Goal: Task Accomplishment & Management: Use online tool/utility

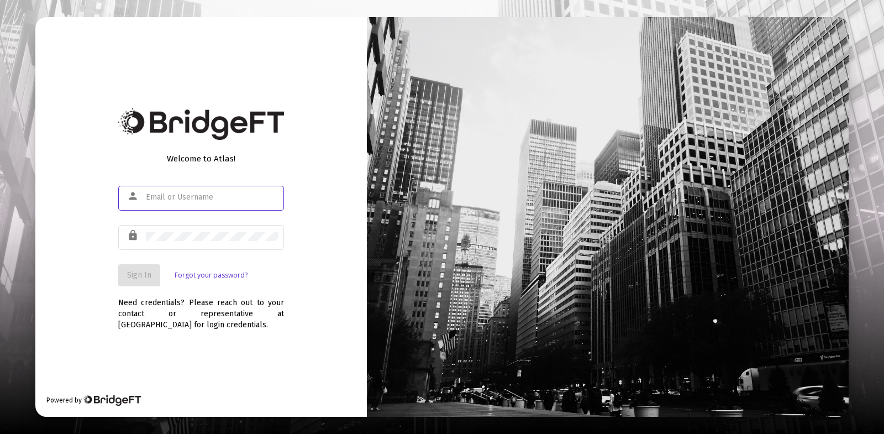
type input "ryanmohr@claritycapitalmgmt.com"
click at [142, 280] on button "Sign In" at bounding box center [139, 275] width 42 height 22
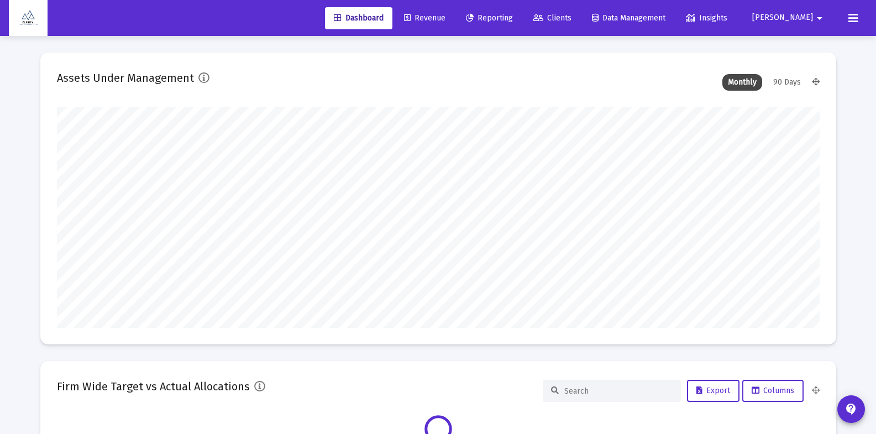
scroll to position [221, 763]
type input "ryanmohr@claritycapitalmgmt.com"
type input "2025-10-06"
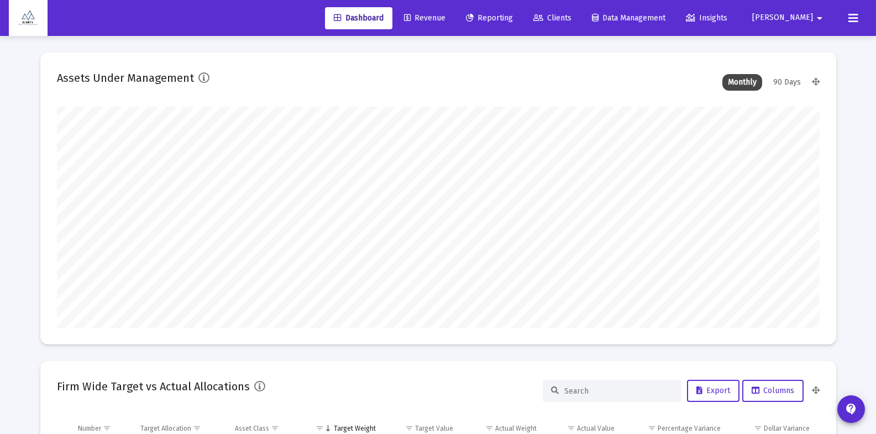
type input "2025-10-06"
click at [572, 17] on span "Clients" at bounding box center [552, 17] width 38 height 9
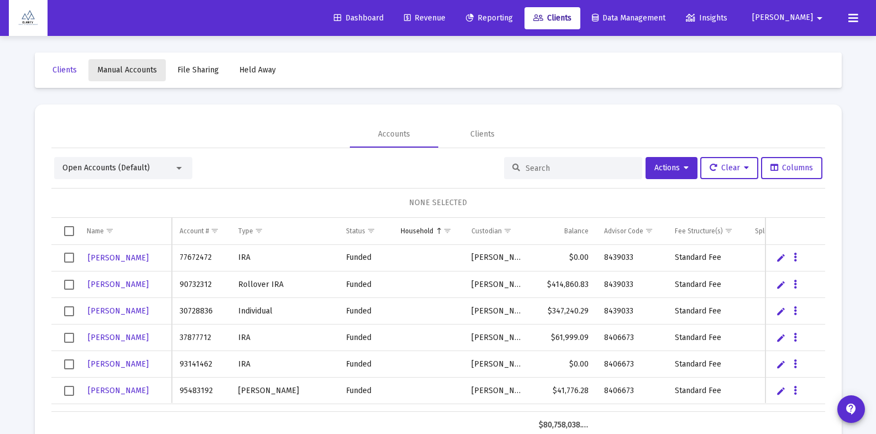
click at [128, 74] on span "Manual Accounts" at bounding box center [127, 69] width 60 height 9
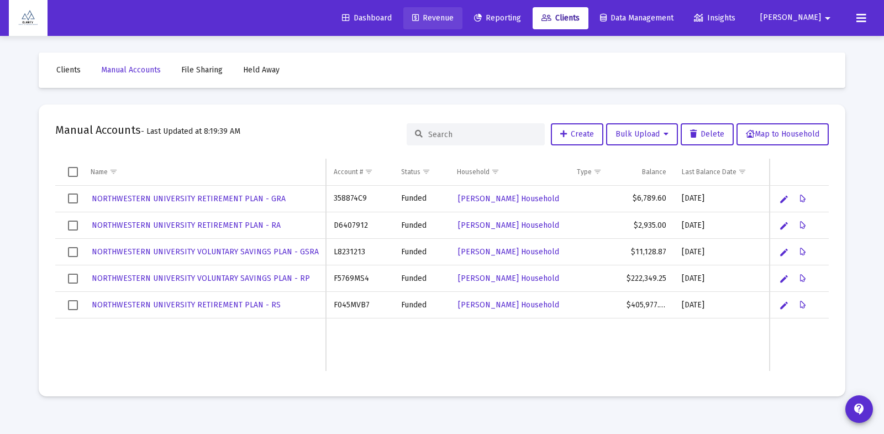
click at [454, 19] on span "Revenue" at bounding box center [432, 17] width 41 height 9
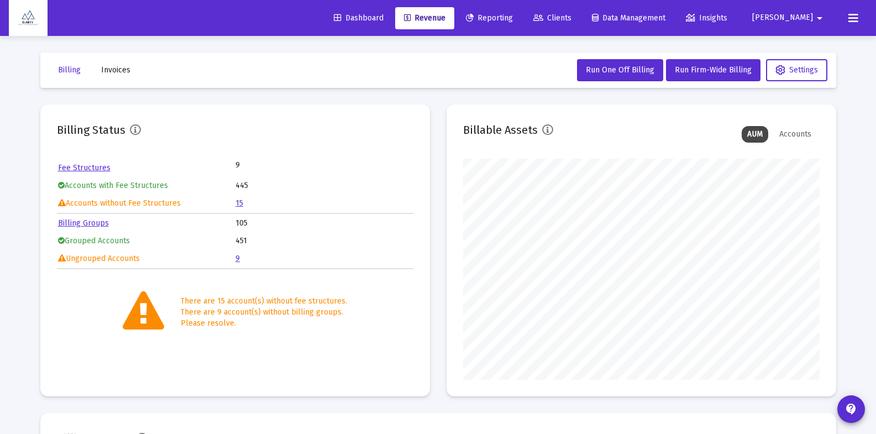
scroll to position [221, 357]
click at [240, 205] on link "15" at bounding box center [239, 202] width 8 height 9
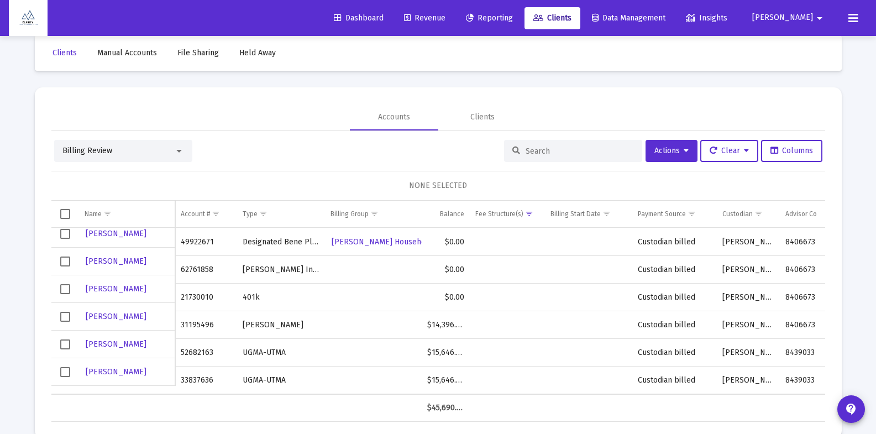
scroll to position [28, 0]
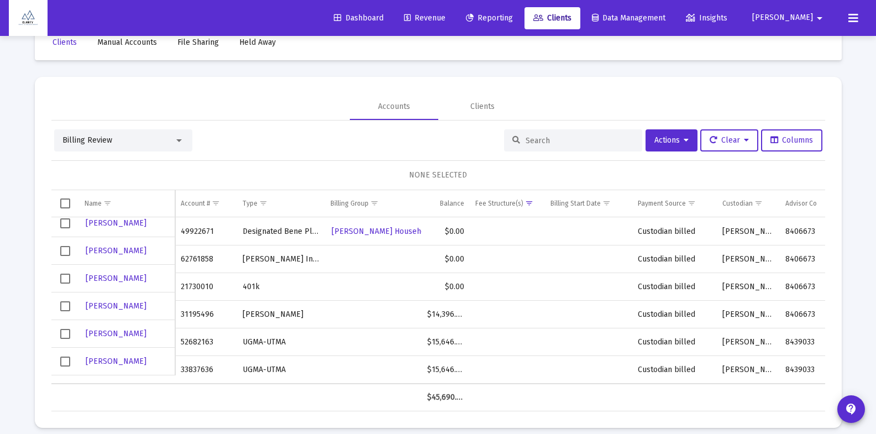
click at [66, 336] on span "Select row" at bounding box center [65, 334] width 10 height 10
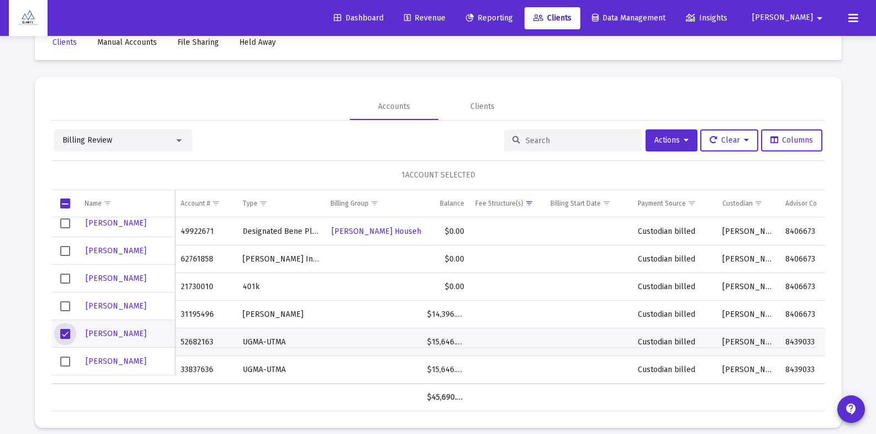
click at [63, 363] on span "Select row" at bounding box center [65, 362] width 10 height 10
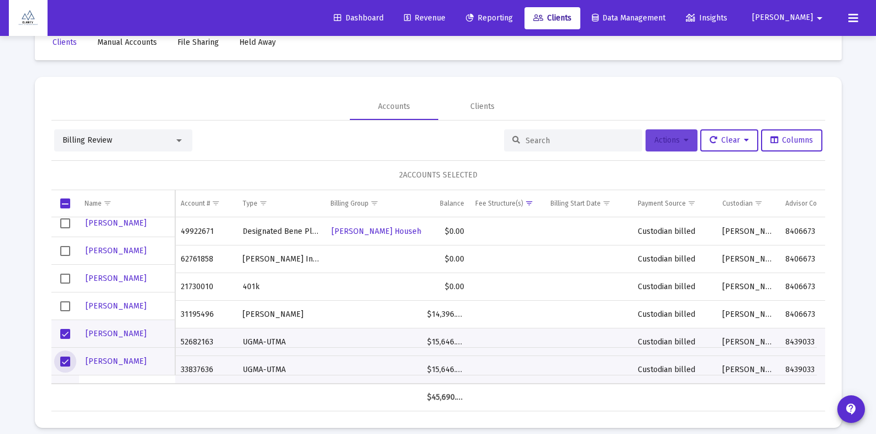
click at [672, 150] on button "Actions" at bounding box center [672, 140] width 52 height 22
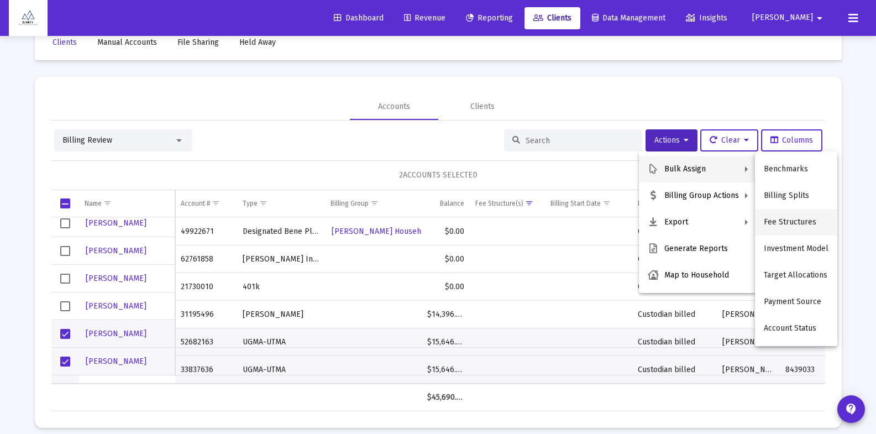
click at [779, 225] on button "Fee Structures" at bounding box center [796, 222] width 82 height 27
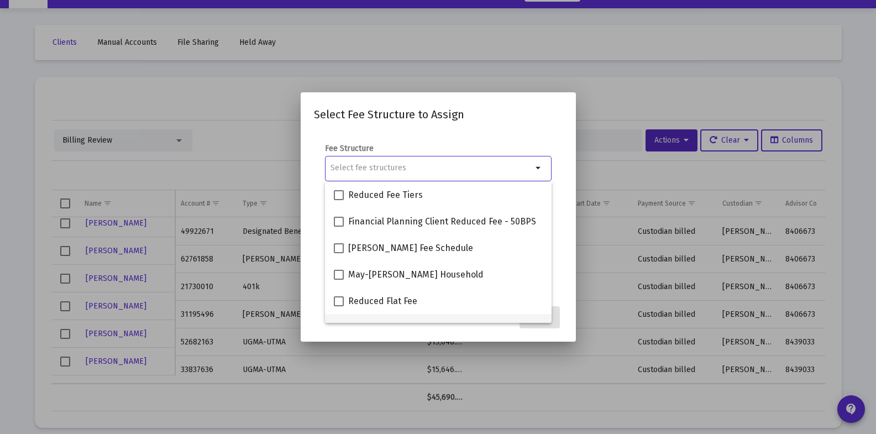
scroll to position [97, 0]
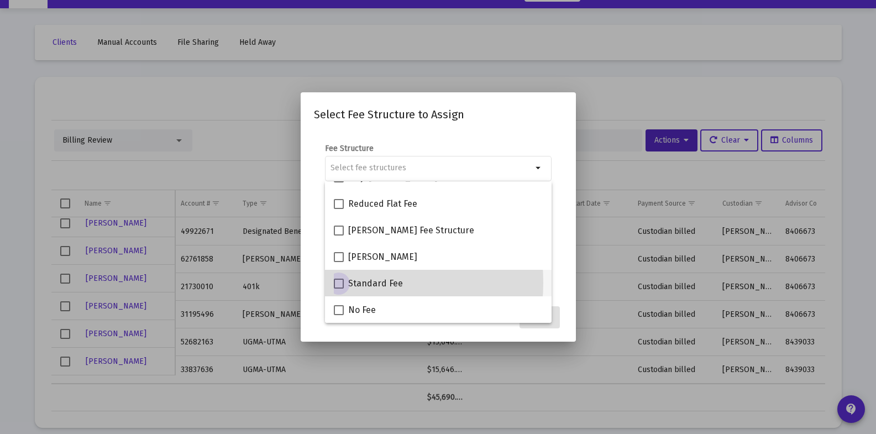
click at [339, 282] on span at bounding box center [339, 284] width 10 height 10
click at [339, 289] on input "Standard Fee" at bounding box center [338, 289] width 1 height 1
checkbox input "true"
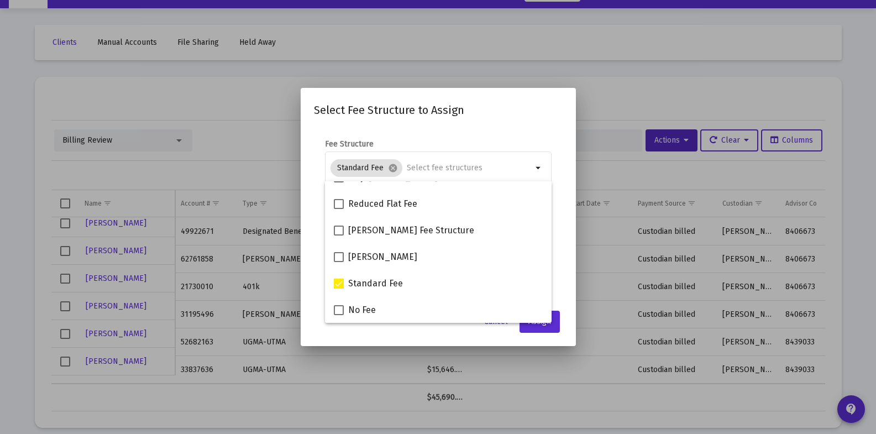
drag, startPoint x: 567, startPoint y: 268, endPoint x: 563, endPoint y: 307, distance: 39.4
click at [567, 268] on mat-dialog-content "Fee Structure Standard Fee cancel arrow_drop_down Notes You are assigning 2 acc…" at bounding box center [438, 216] width 275 height 176
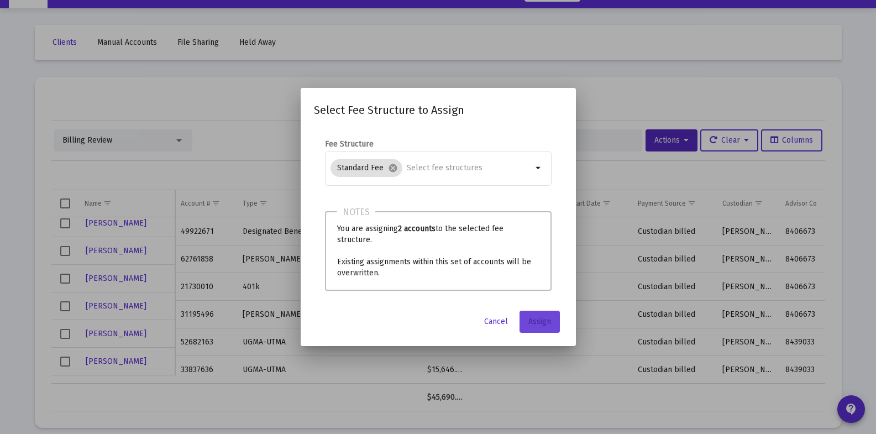
click at [546, 320] on span "Assign" at bounding box center [539, 321] width 23 height 9
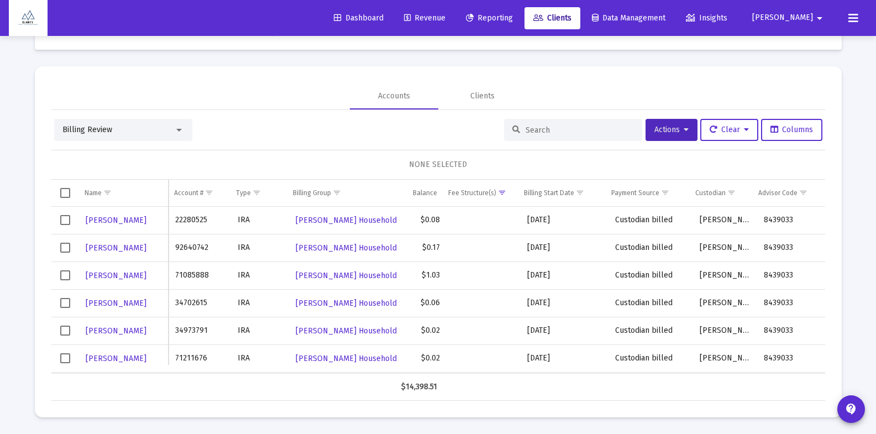
scroll to position [0, 0]
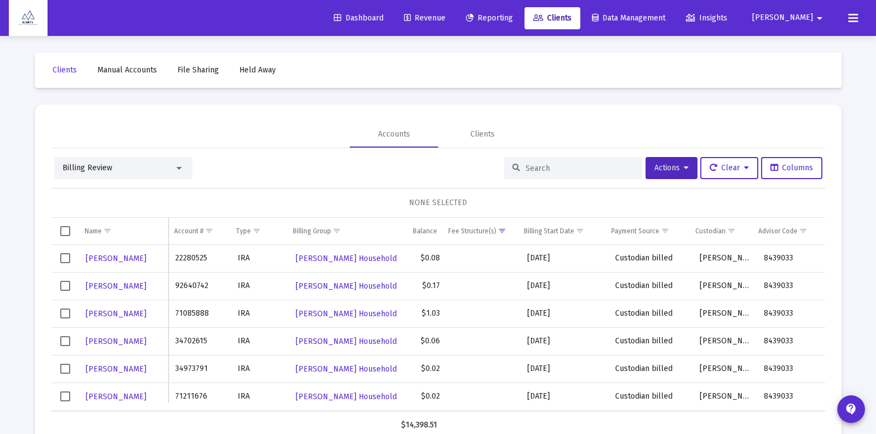
click at [513, 17] on span "Reporting" at bounding box center [489, 17] width 47 height 9
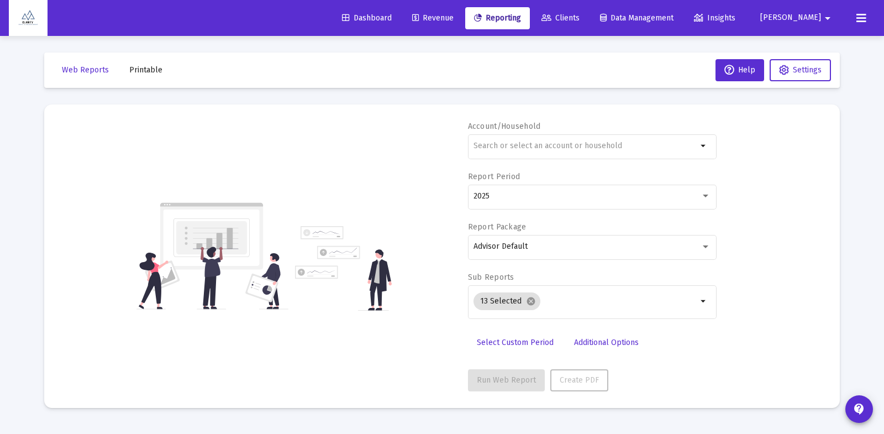
click at [454, 21] on span "Revenue" at bounding box center [432, 17] width 41 height 9
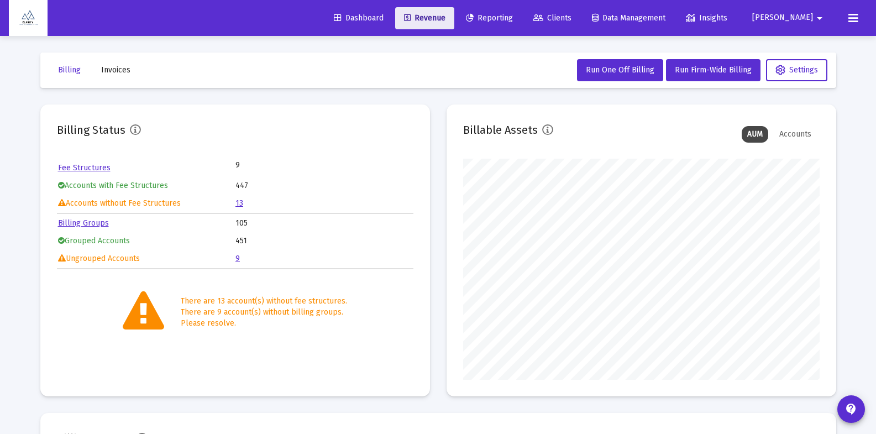
scroll to position [221, 357]
click at [239, 259] on td "9" at bounding box center [323, 258] width 177 height 17
click at [238, 259] on link "9" at bounding box center [237, 258] width 4 height 9
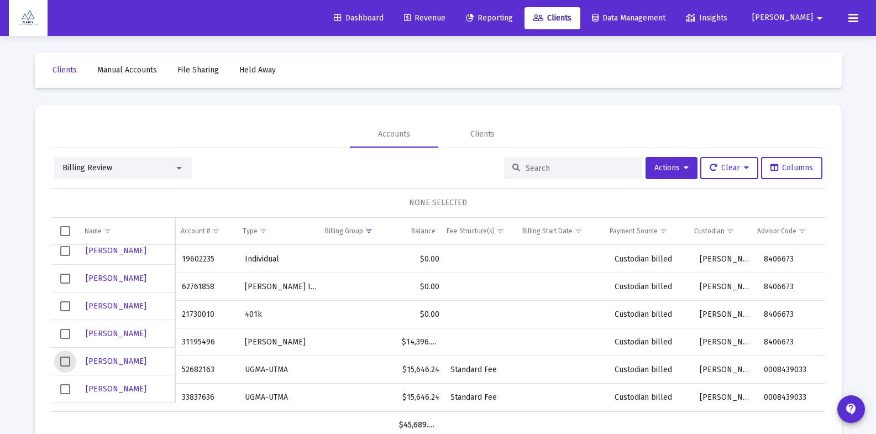
click at [69, 362] on span "Select row" at bounding box center [65, 362] width 10 height 10
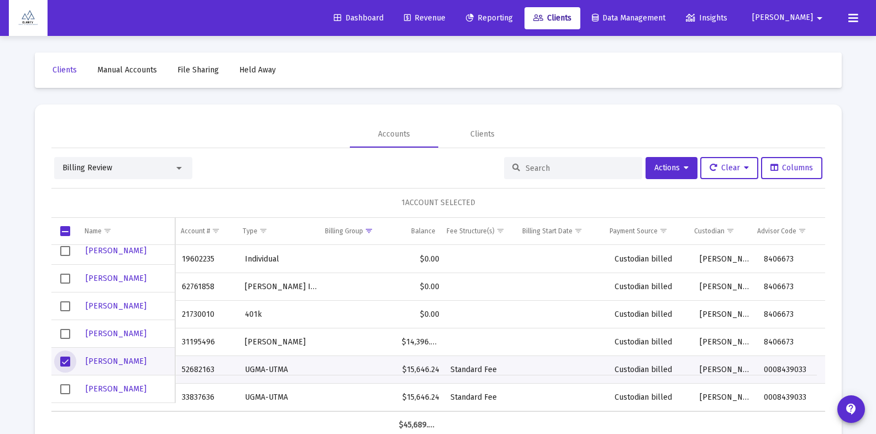
click at [66, 392] on span "Select row" at bounding box center [65, 389] width 10 height 10
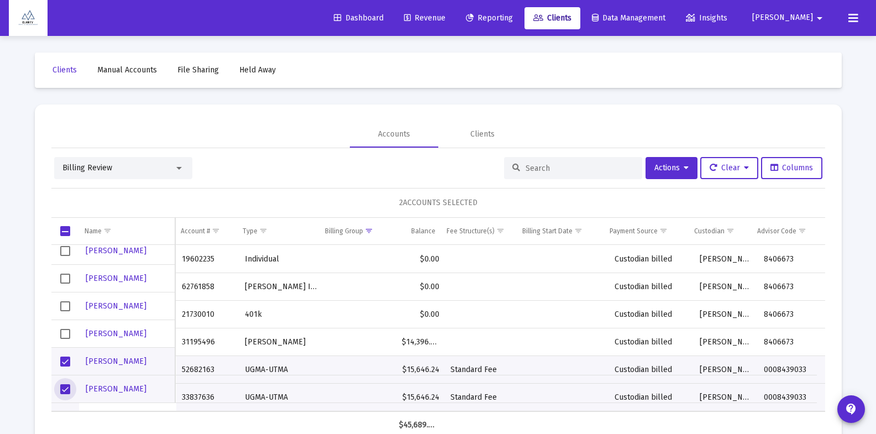
click at [676, 179] on div "Billing Review Actions Clear Columns 2 ACCOUNTS SELECTED Name Name Account # Ty…" at bounding box center [438, 298] width 774 height 282
click at [684, 172] on icon at bounding box center [686, 168] width 5 height 8
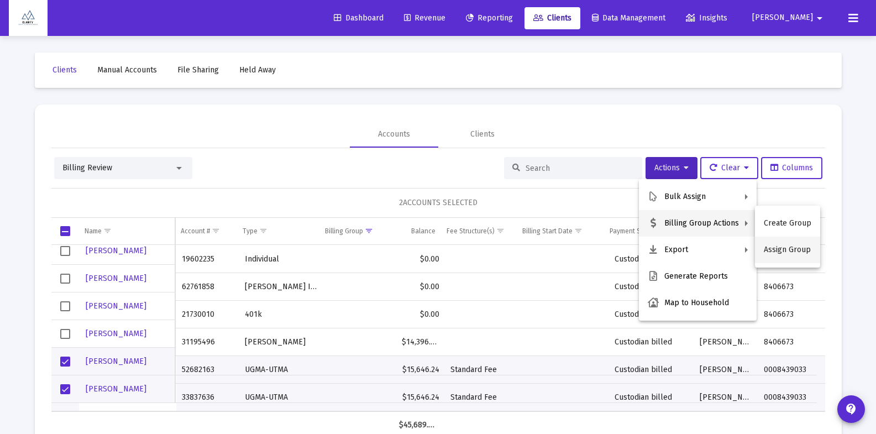
click at [780, 251] on button "Assign Group" at bounding box center [787, 250] width 65 height 27
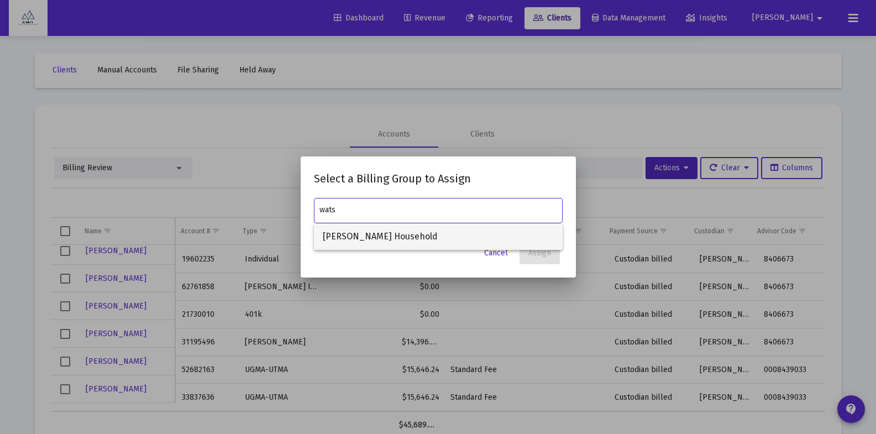
click at [365, 236] on span "[PERSON_NAME] Household" at bounding box center [438, 236] width 231 height 27
type input "[PERSON_NAME] Household"
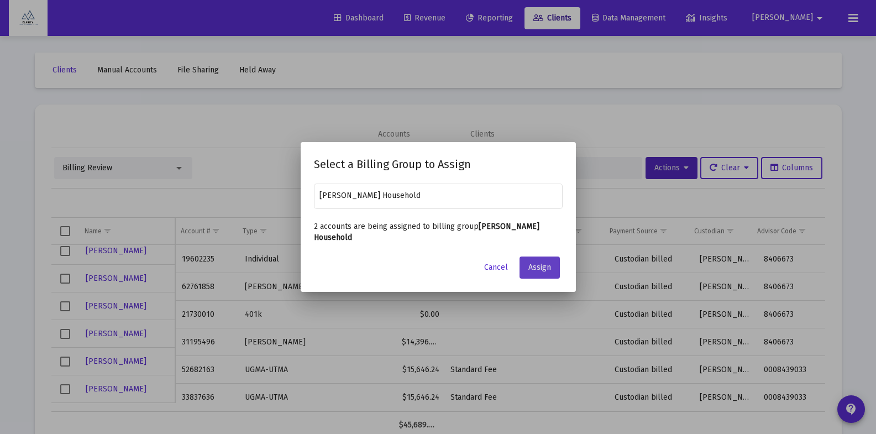
click at [543, 266] on span "Assign" at bounding box center [539, 267] width 23 height 9
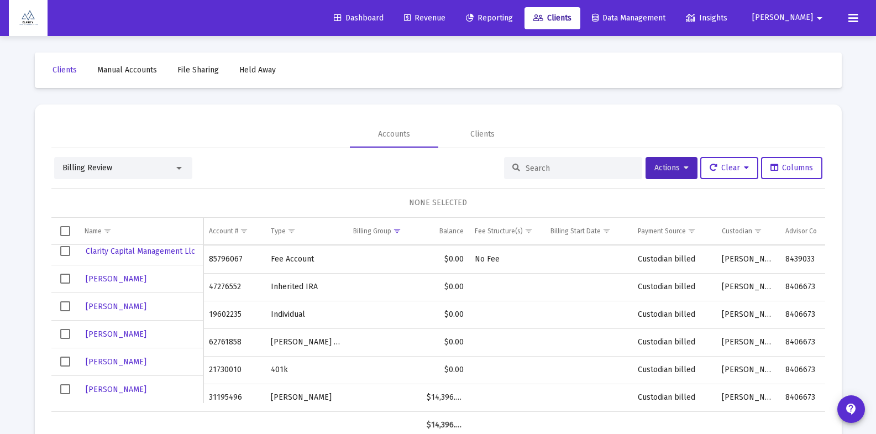
click at [446, 18] on span "Revenue" at bounding box center [424, 17] width 41 height 9
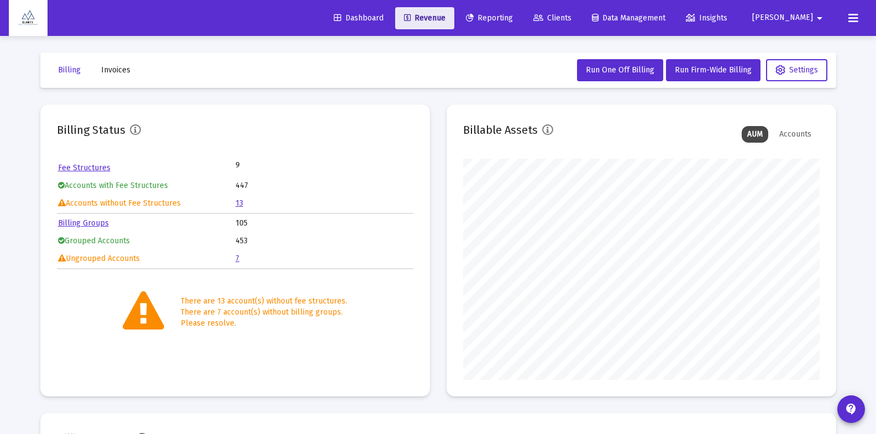
scroll to position [221, 357]
click at [706, 71] on span "Run Firm-Wide Billing" at bounding box center [713, 69] width 77 height 9
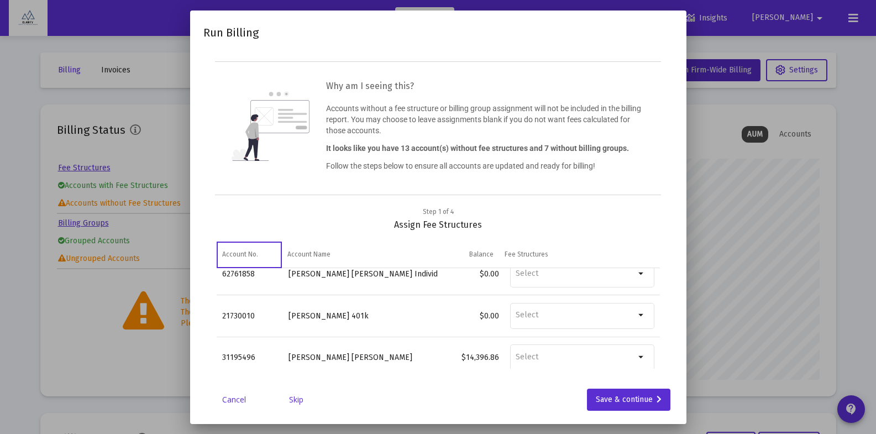
scroll to position [177, 0]
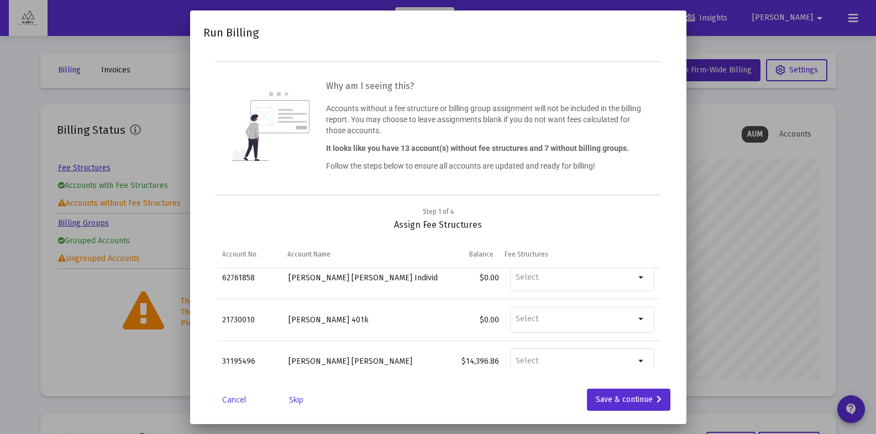
click at [283, 400] on link "Skip" at bounding box center [296, 399] width 55 height 11
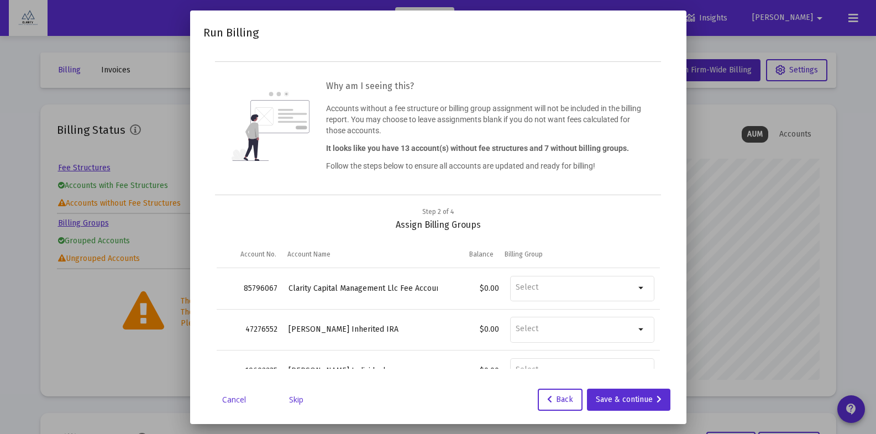
click at [290, 400] on link "Skip" at bounding box center [296, 399] width 55 height 11
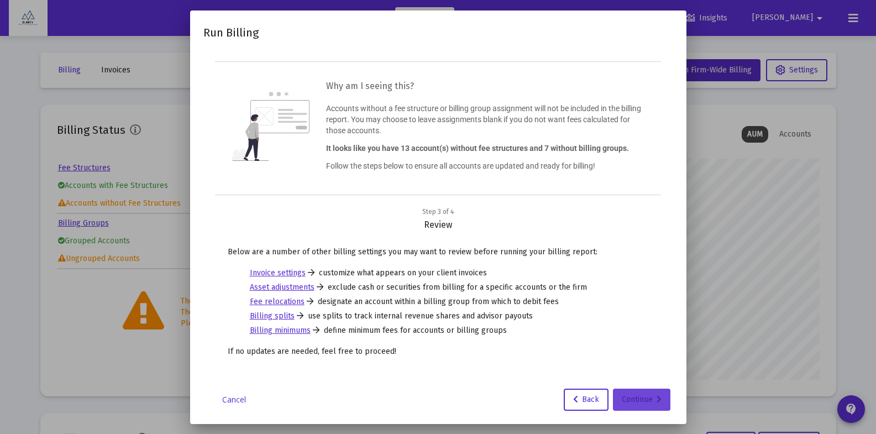
click at [648, 401] on div "Continue" at bounding box center [642, 400] width 40 height 22
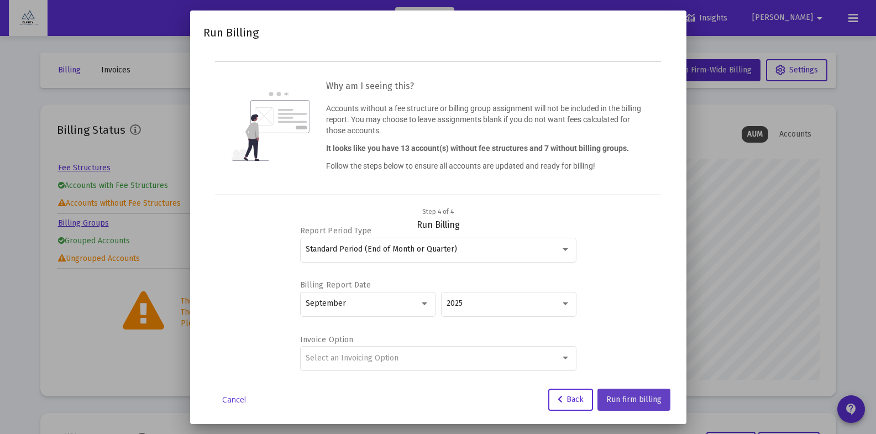
click at [629, 399] on span "Run firm billing" at bounding box center [633, 399] width 55 height 9
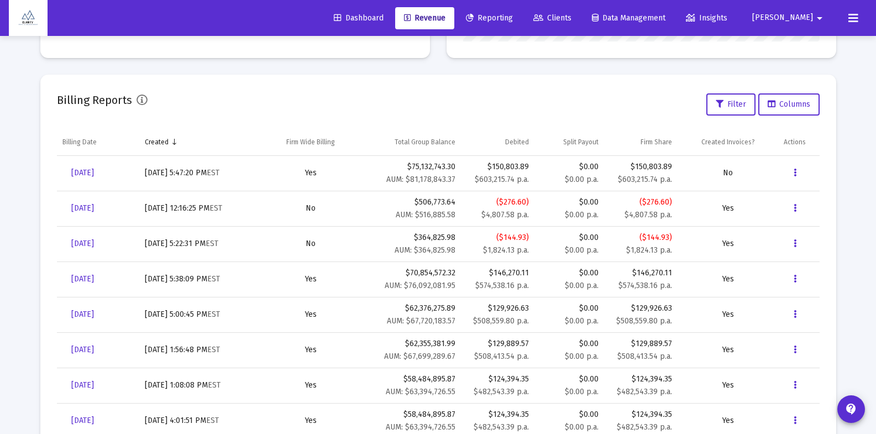
scroll to position [339, 0]
click at [796, 171] on icon "Data grid" at bounding box center [795, 171] width 3 height 13
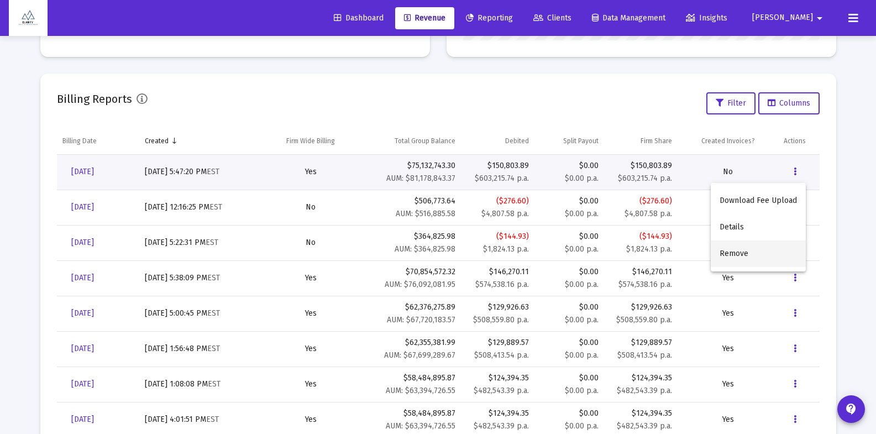
click at [741, 256] on button "Remove" at bounding box center [758, 253] width 95 height 27
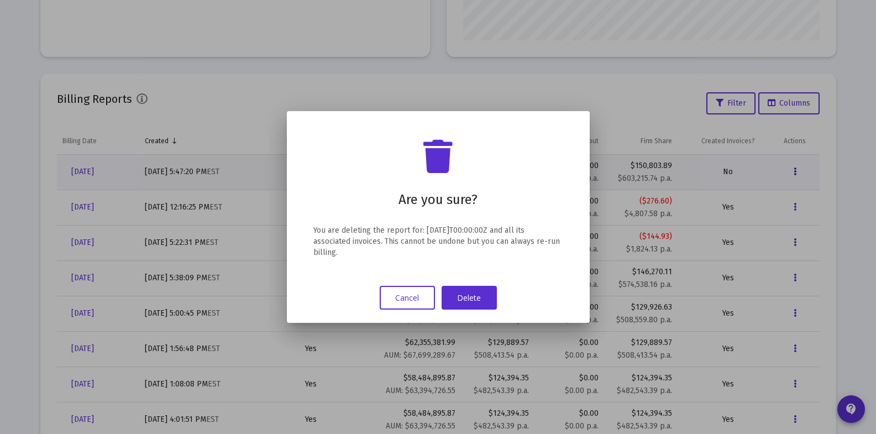
scroll to position [0, 0]
click at [475, 298] on button "Delete" at bounding box center [469, 298] width 55 height 24
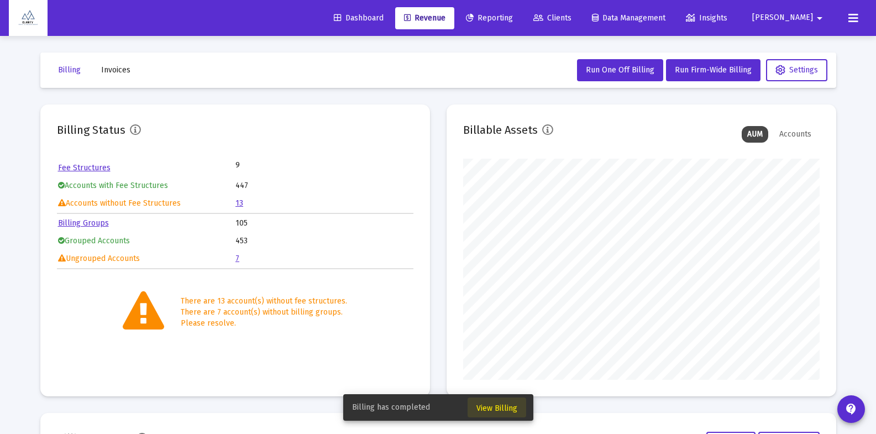
click at [509, 410] on span "View Billing" at bounding box center [496, 408] width 41 height 9
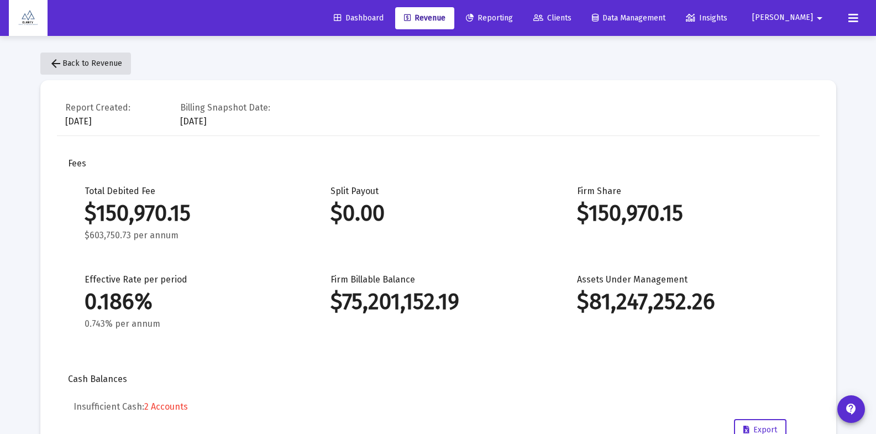
click at [56, 64] on mat-icon "arrow_back" at bounding box center [55, 63] width 13 height 13
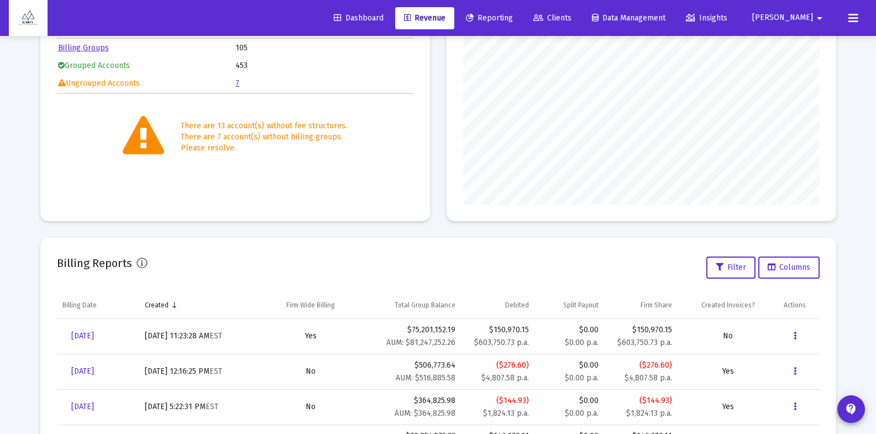
scroll to position [172, 0]
